Goal: Find specific page/section: Find specific page/section

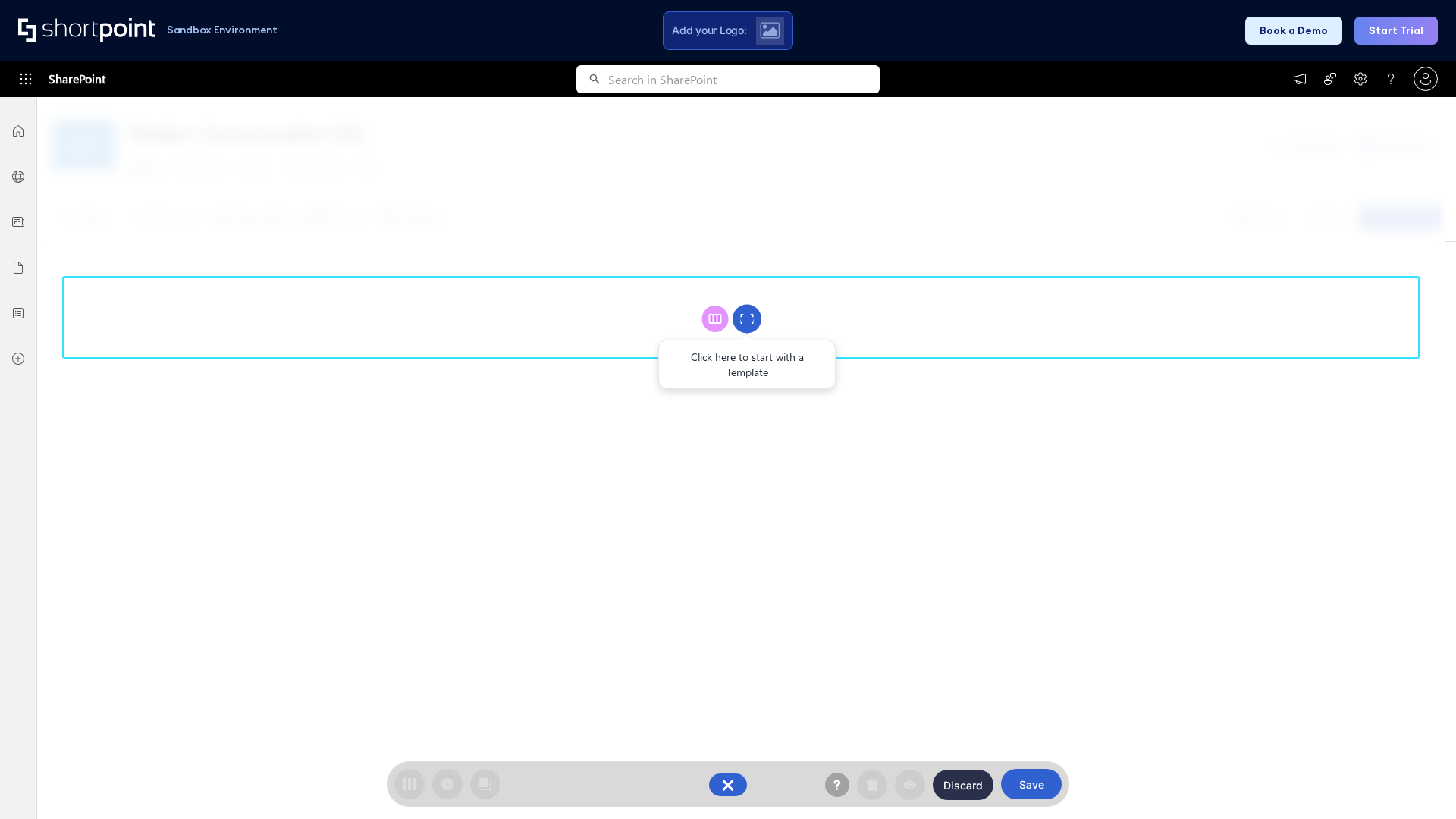
click at [747, 318] on circle at bounding box center [747, 319] width 29 height 29
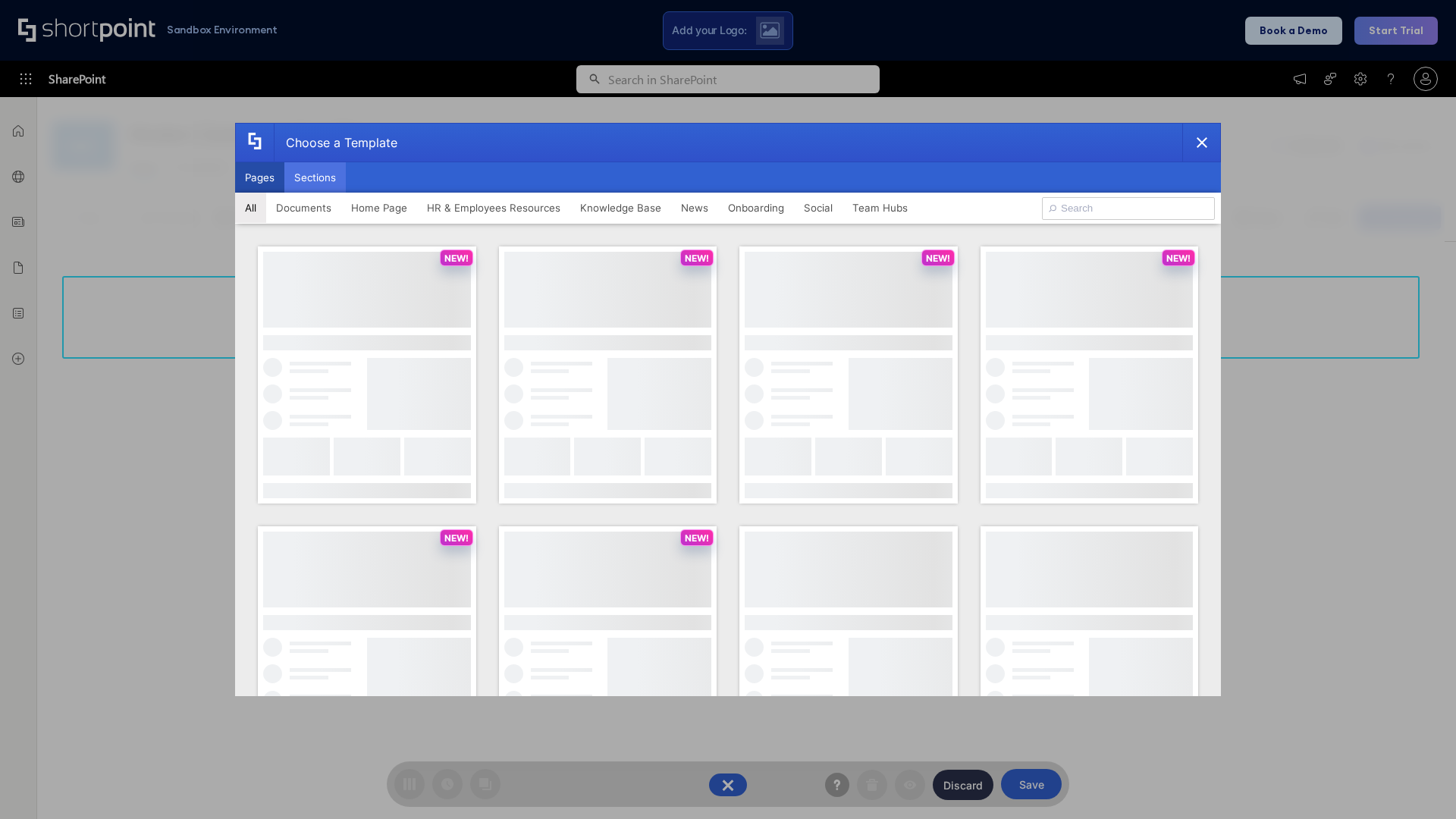
click at [315, 178] on button "Sections" at bounding box center [315, 178] width 61 height 31
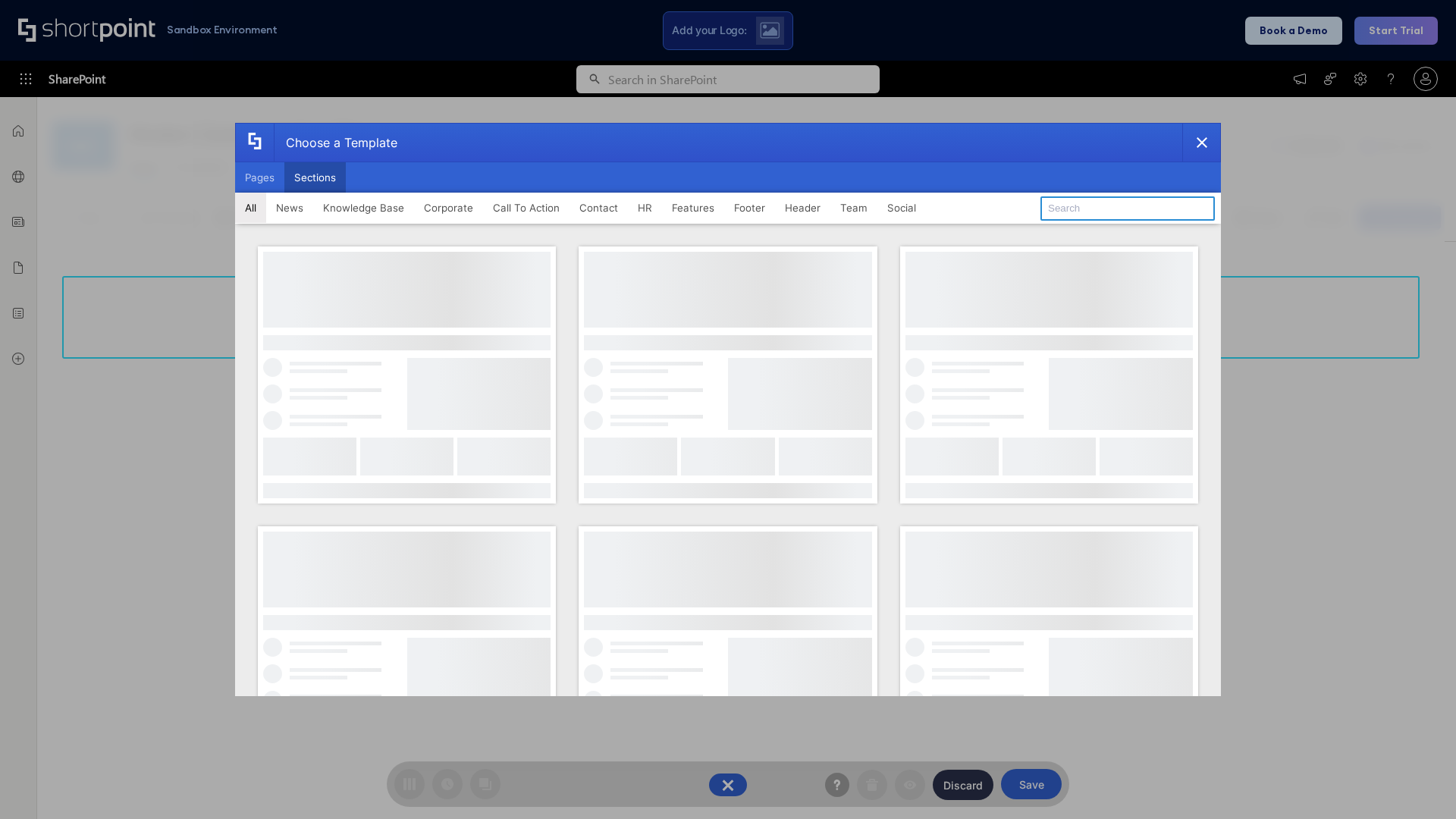
type input "Social Intranet"
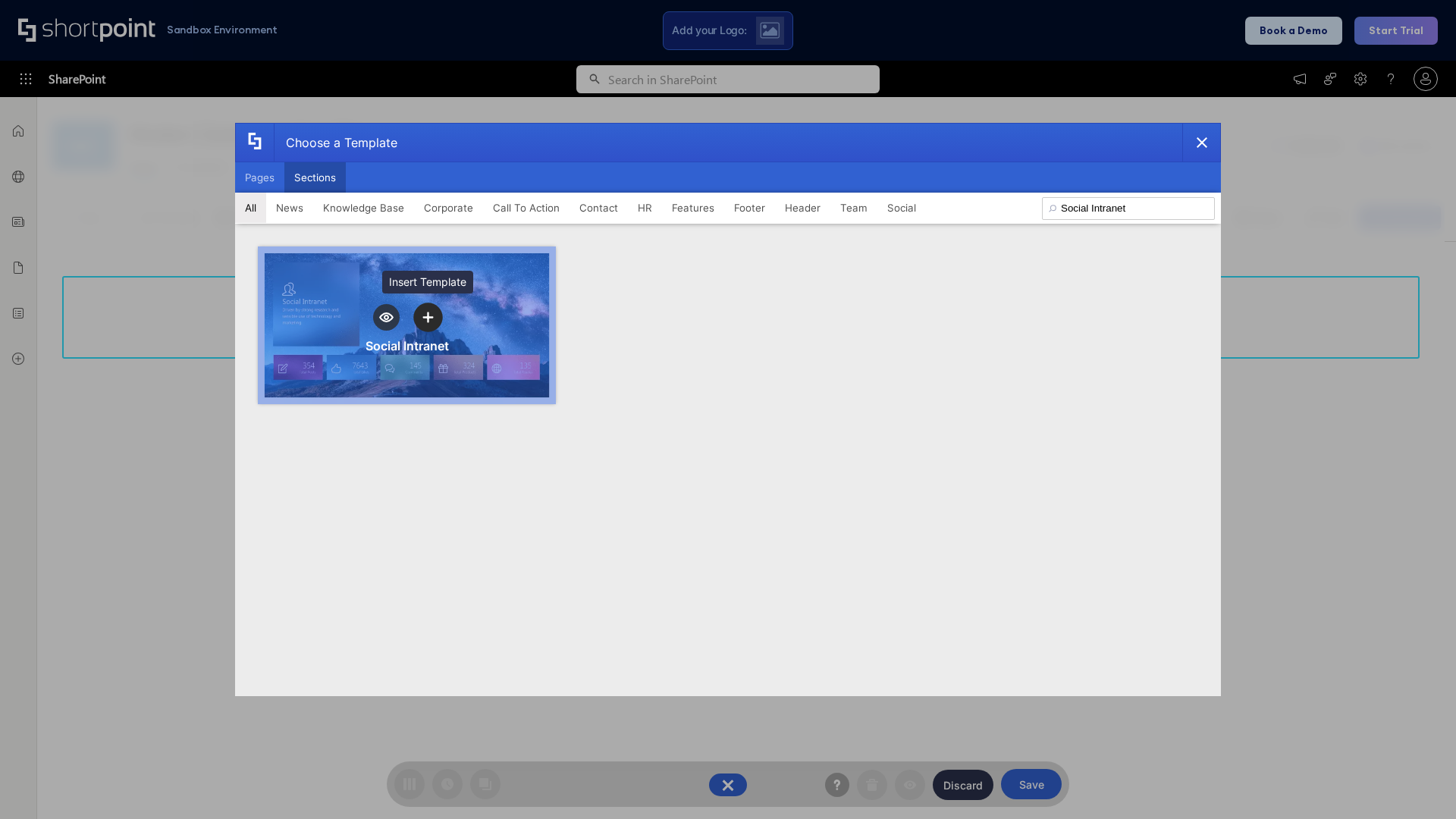
click at [427, 317] on icon "template selector" at bounding box center [427, 317] width 10 height 10
